Goal: Task Accomplishment & Management: Manage account settings

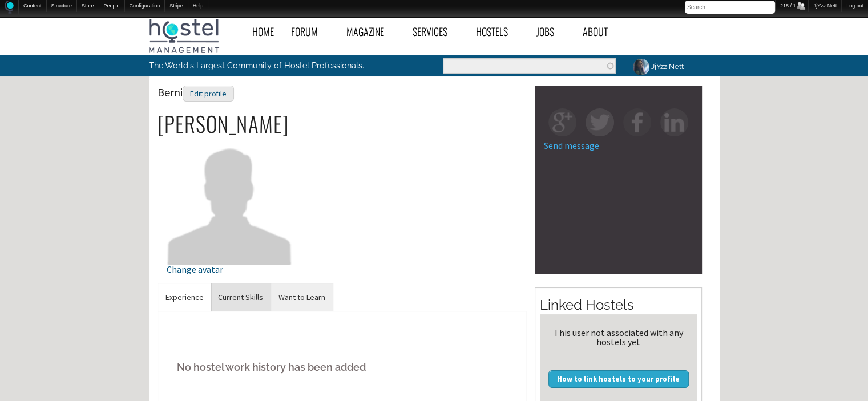
click at [249, 293] on link "Current Skills" at bounding box center [240, 297] width 60 height 28
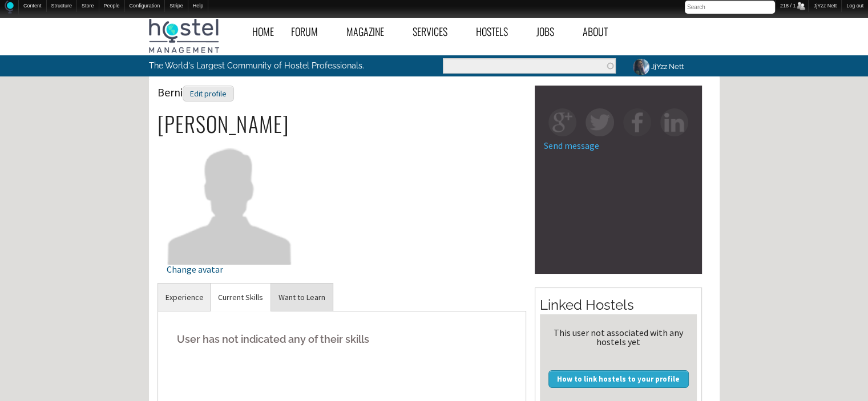
click at [301, 285] on link "Want to Learn" at bounding box center [302, 297] width 62 height 28
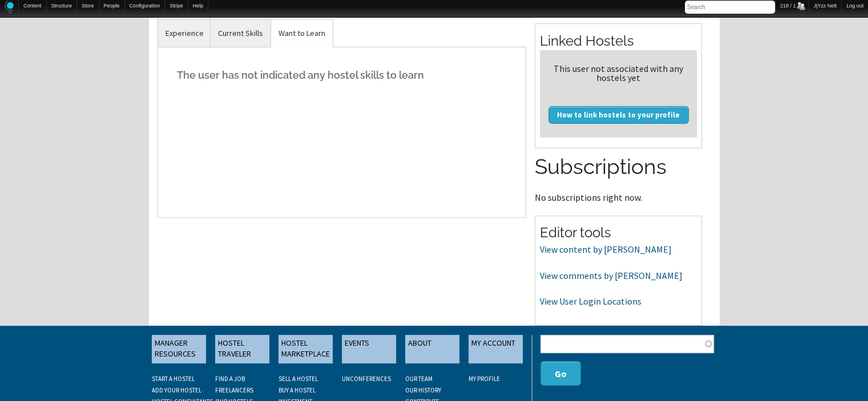
scroll to position [274, 0]
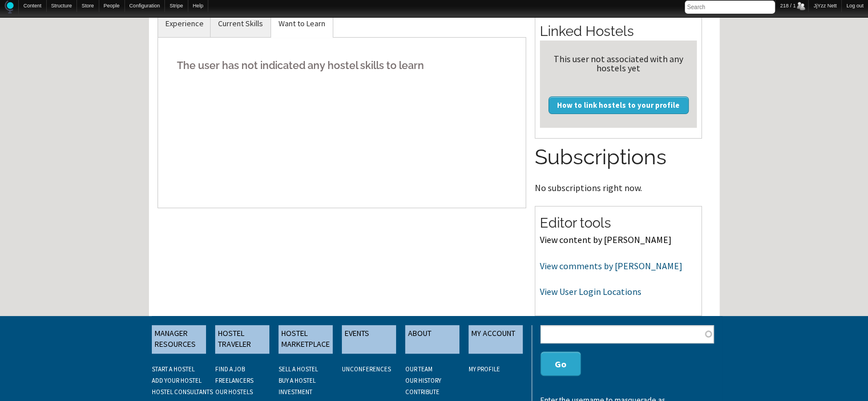
click at [593, 244] on link "View content by Berni" at bounding box center [606, 239] width 132 height 11
click at [571, 268] on link "View comments by Berni" at bounding box center [611, 265] width 143 height 11
click at [573, 292] on link "View User Login Locations" at bounding box center [591, 291] width 102 height 11
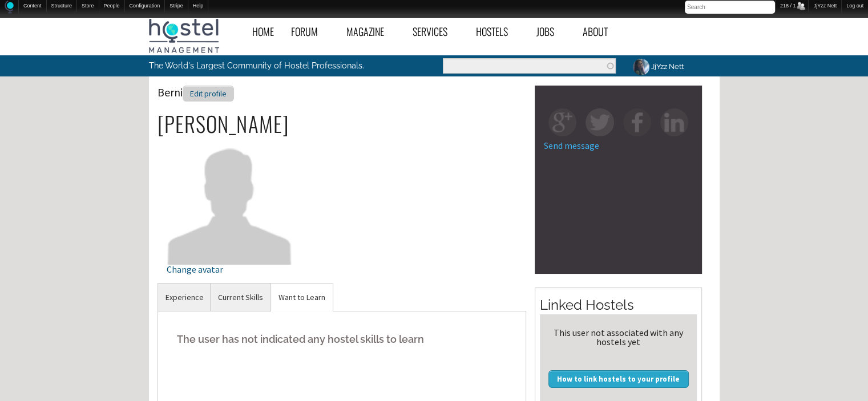
click at [211, 87] on div "Edit profile" at bounding box center [208, 94] width 51 height 17
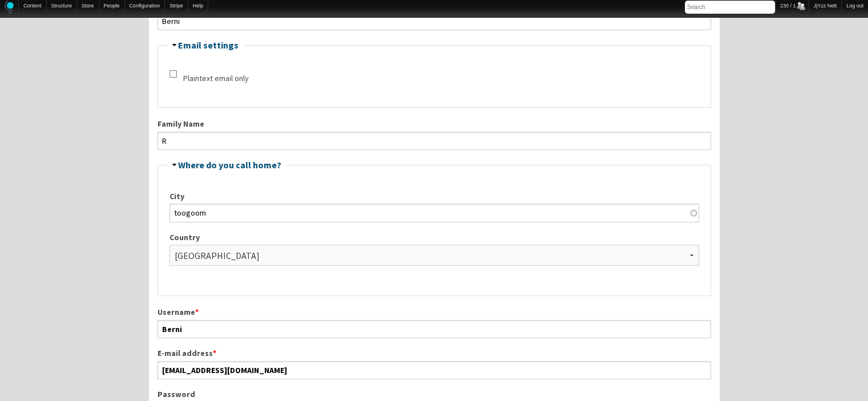
click at [211, 87] on fieldset "Hide Email settings Plaintext email only" at bounding box center [433, 73] width 553 height 67
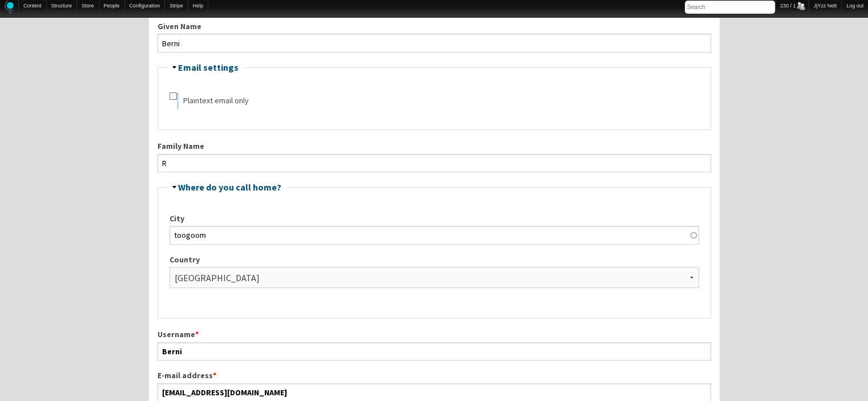
click at [211, 87] on fieldset "Hide Email settings Plaintext email only" at bounding box center [433, 96] width 553 height 67
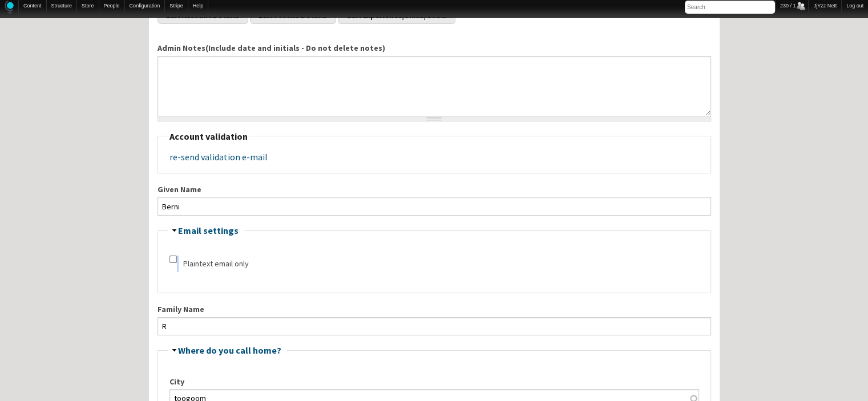
scroll to position [114, 0]
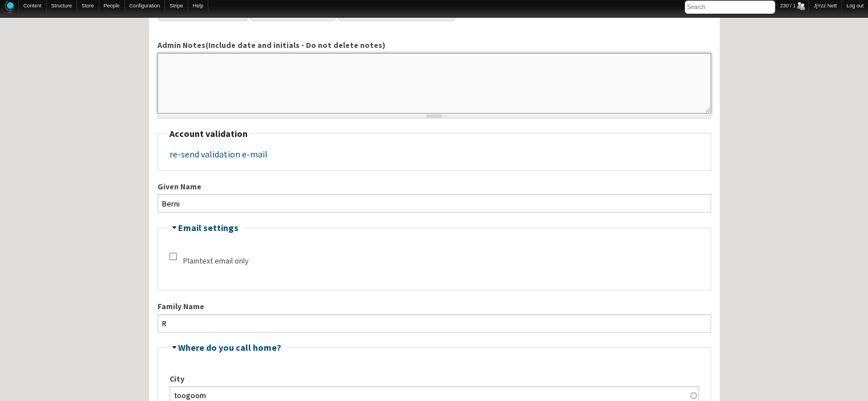
click at [211, 87] on textarea "Admin Notes(Include date and initials - Do not delete notes)" at bounding box center [433, 83] width 553 height 60
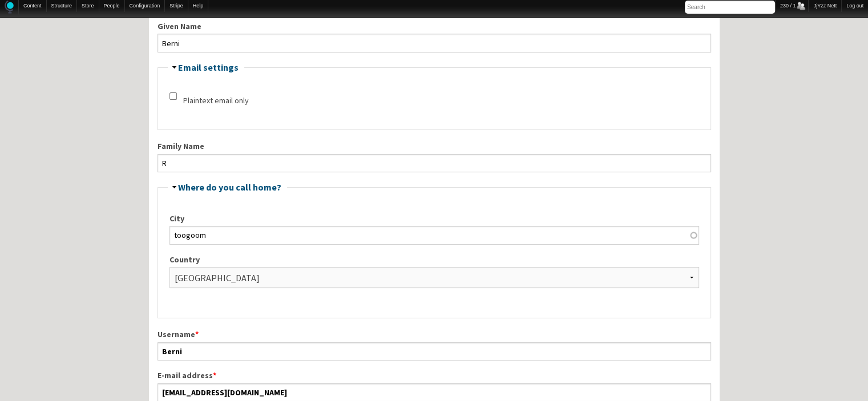
scroll to position [277, 0]
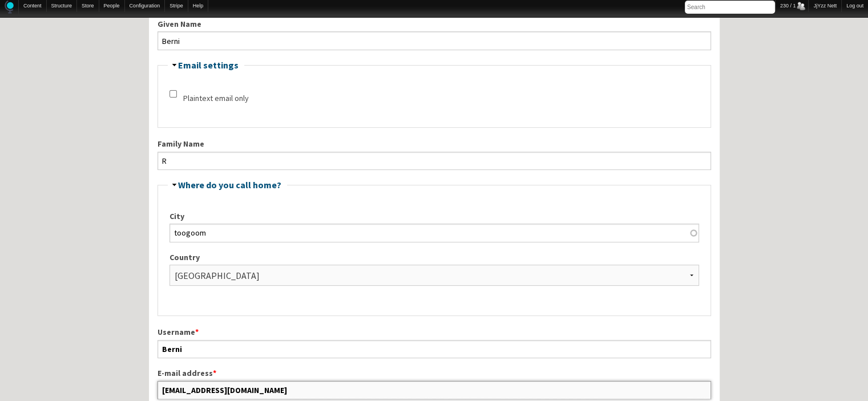
drag, startPoint x: 271, startPoint y: 385, endPoint x: 125, endPoint y: 378, distance: 145.6
